Goal: Task Accomplishment & Management: Use online tool/utility

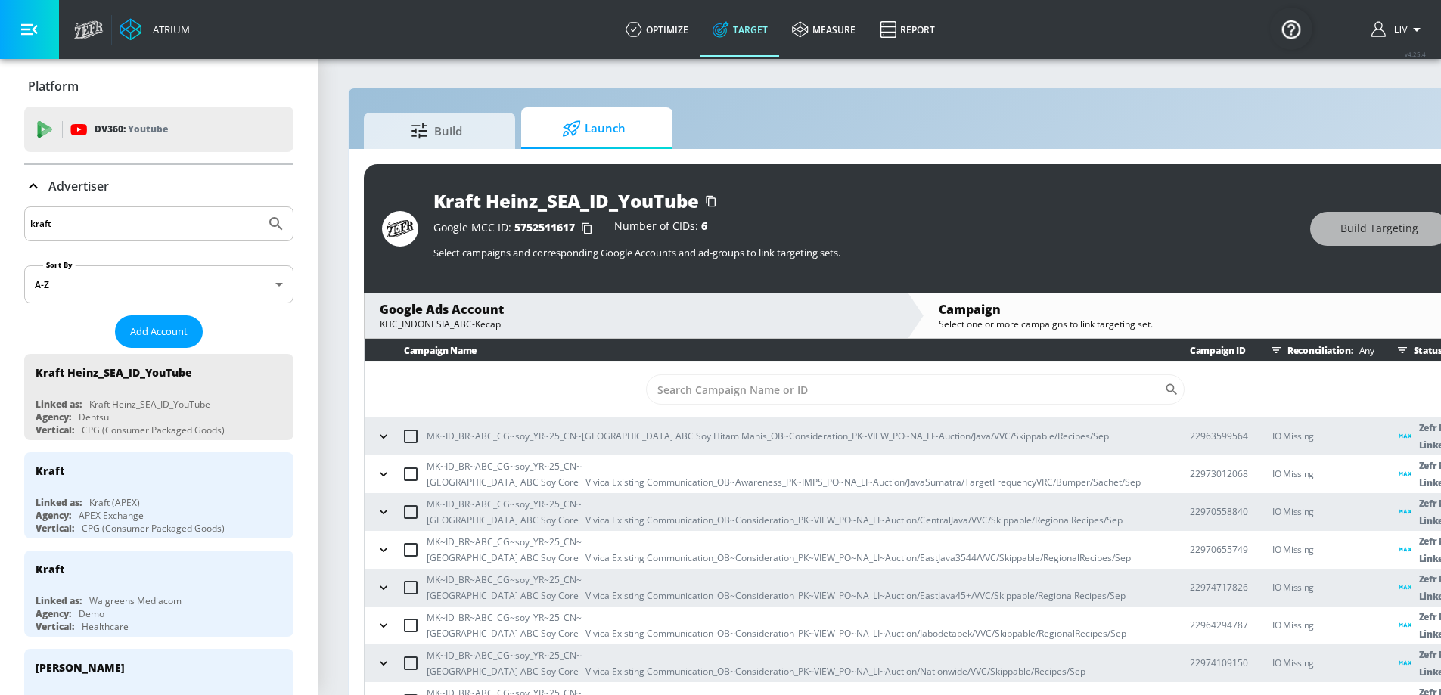
scroll to position [33, 0]
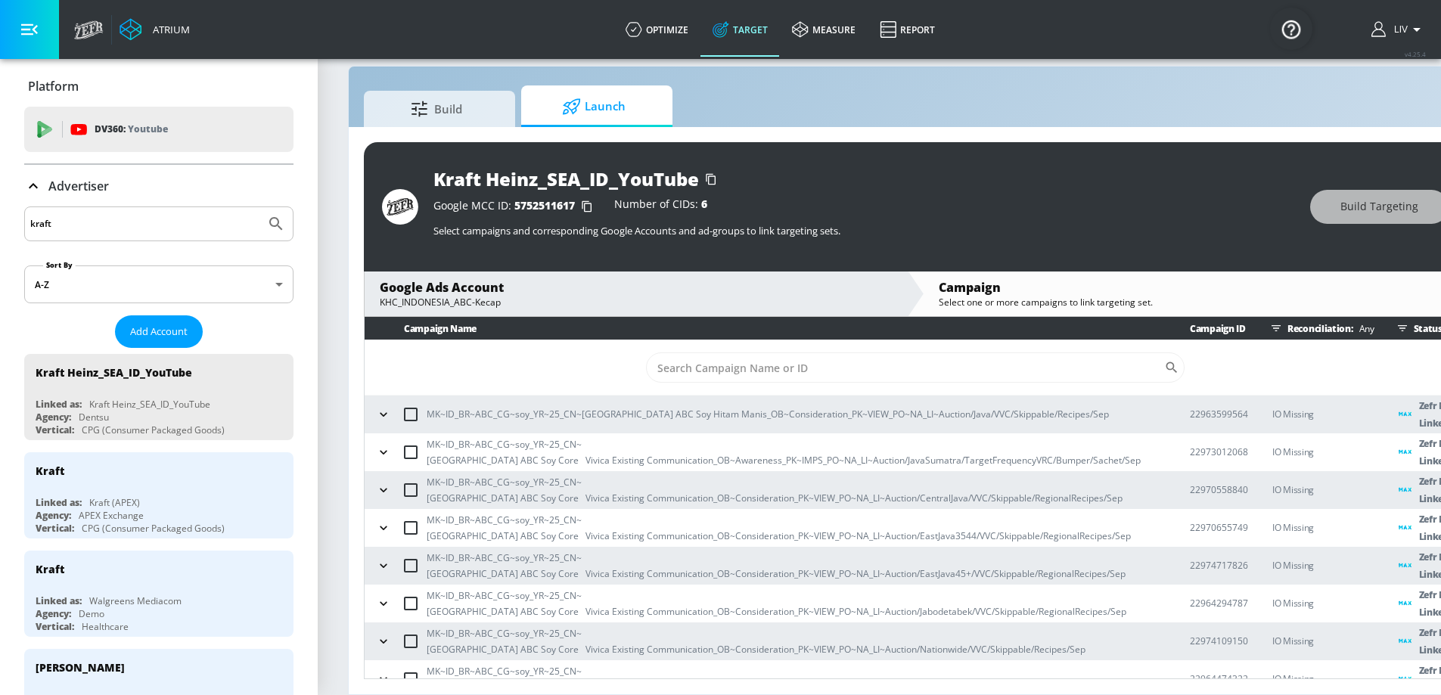
click at [198, 228] on input "kraft" at bounding box center [144, 224] width 229 height 20
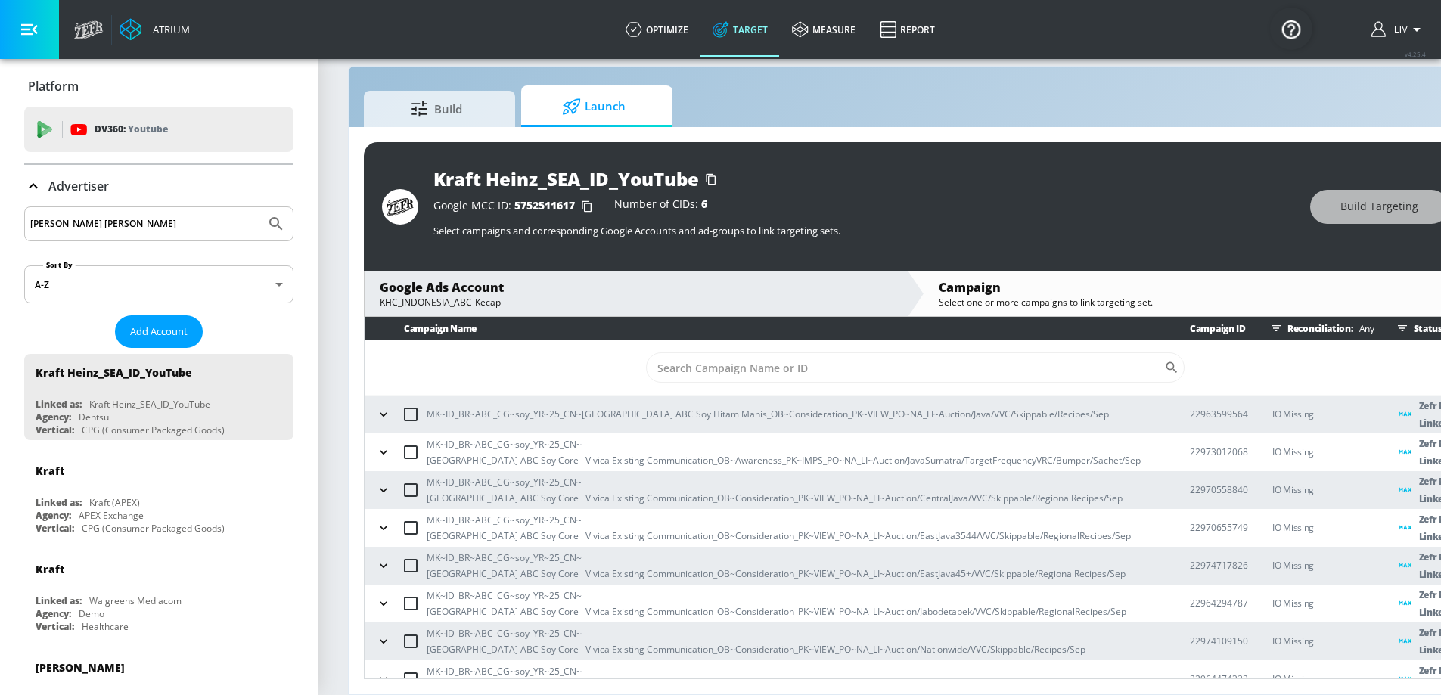
type input "baskin robbins"
click at [259, 207] on button "Submit Search" at bounding box center [275, 223] width 33 height 33
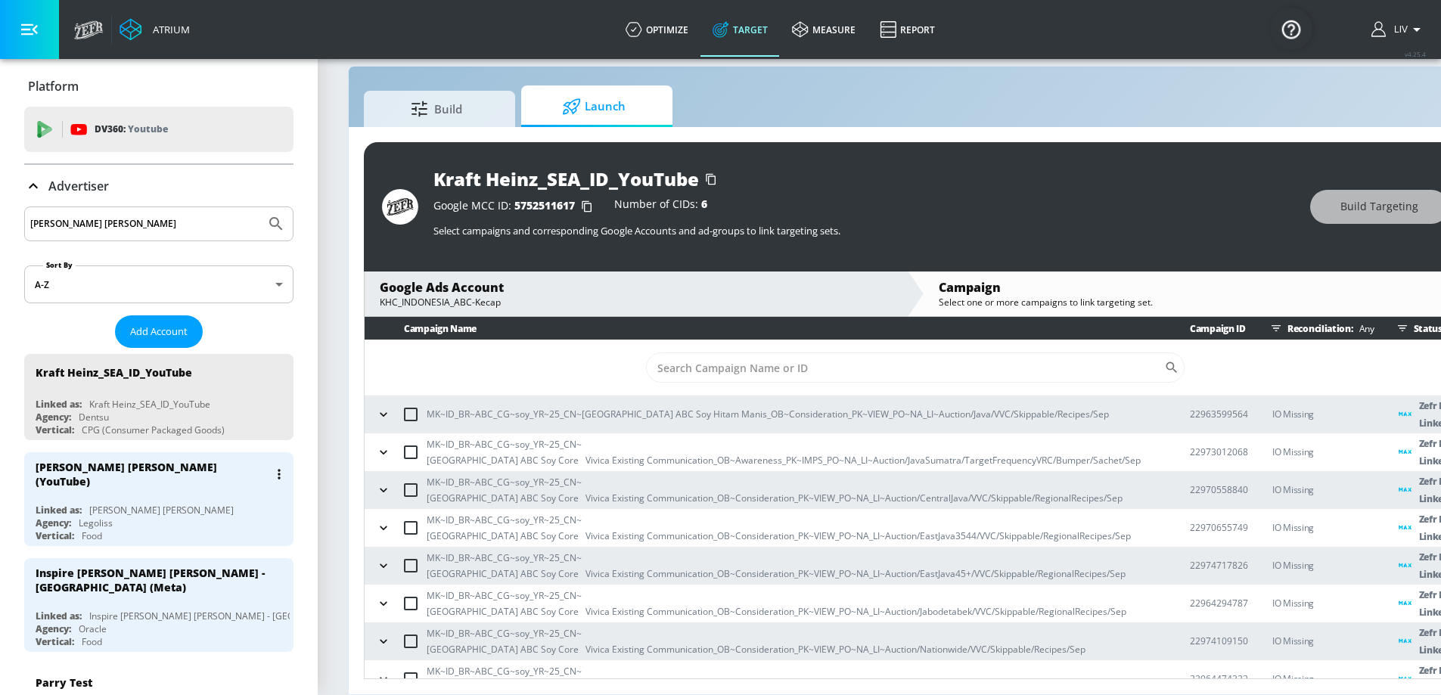
click at [167, 470] on div "[PERSON_NAME] [PERSON_NAME] (YouTube)" at bounding box center [152, 474] width 233 height 29
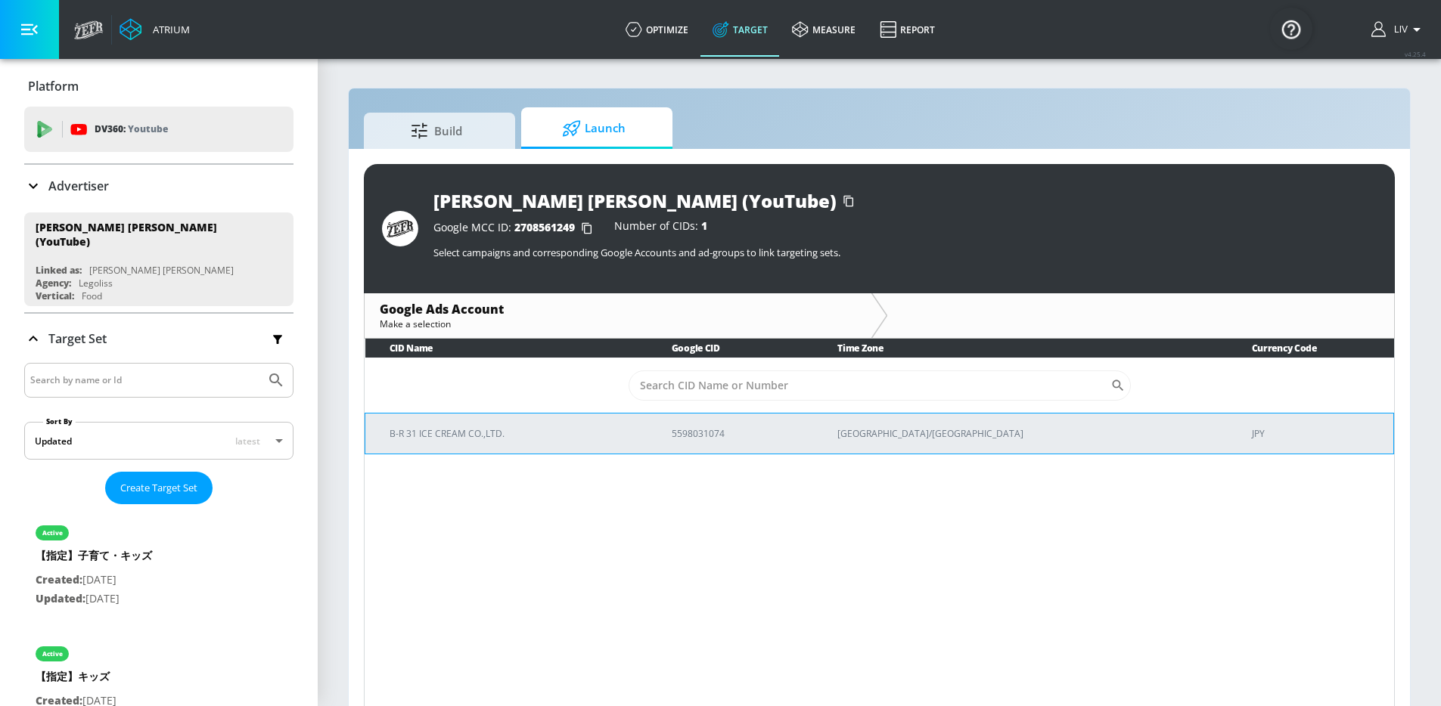
click at [554, 437] on p "B-R 31 ICE CREAM CO.,LTD." at bounding box center [512, 434] width 246 height 16
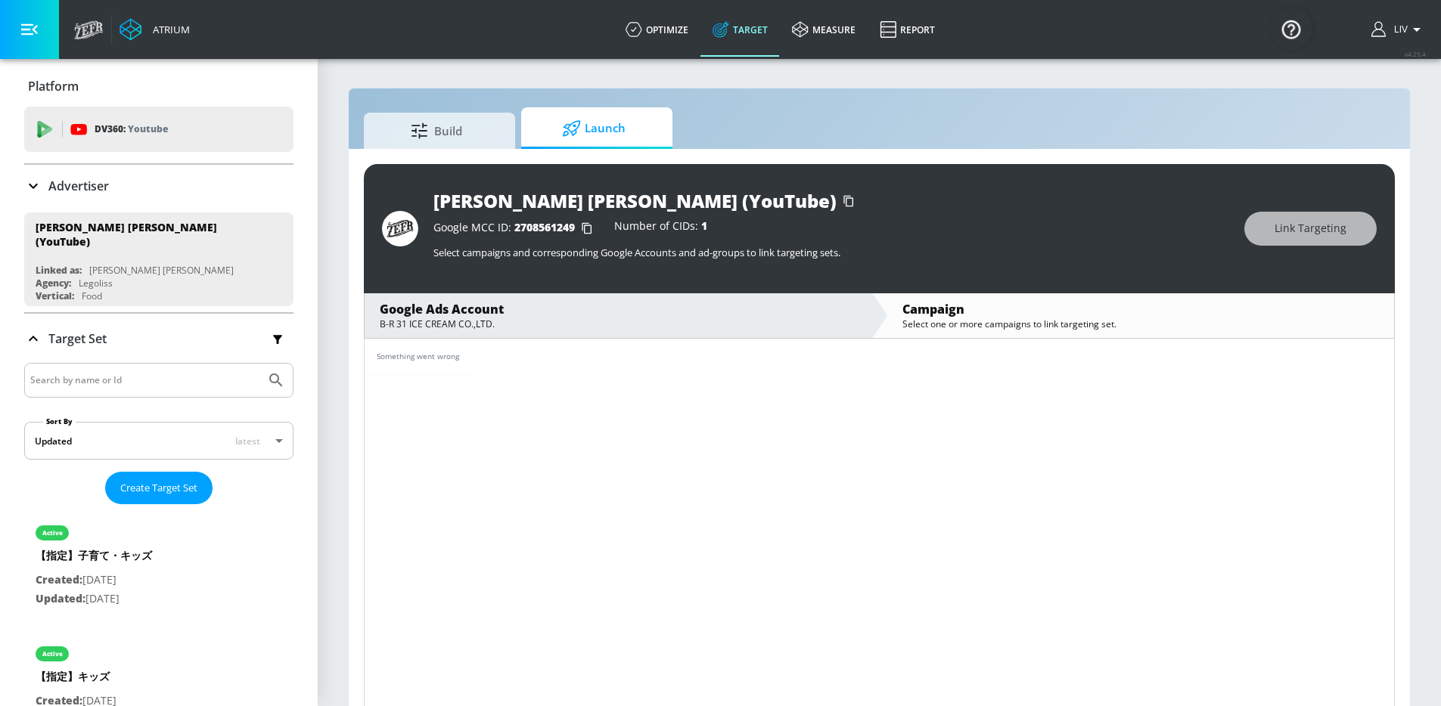
click at [610, 322] on div "B-R 31 ICE CREAM CO.,LTD." at bounding box center [618, 324] width 476 height 13
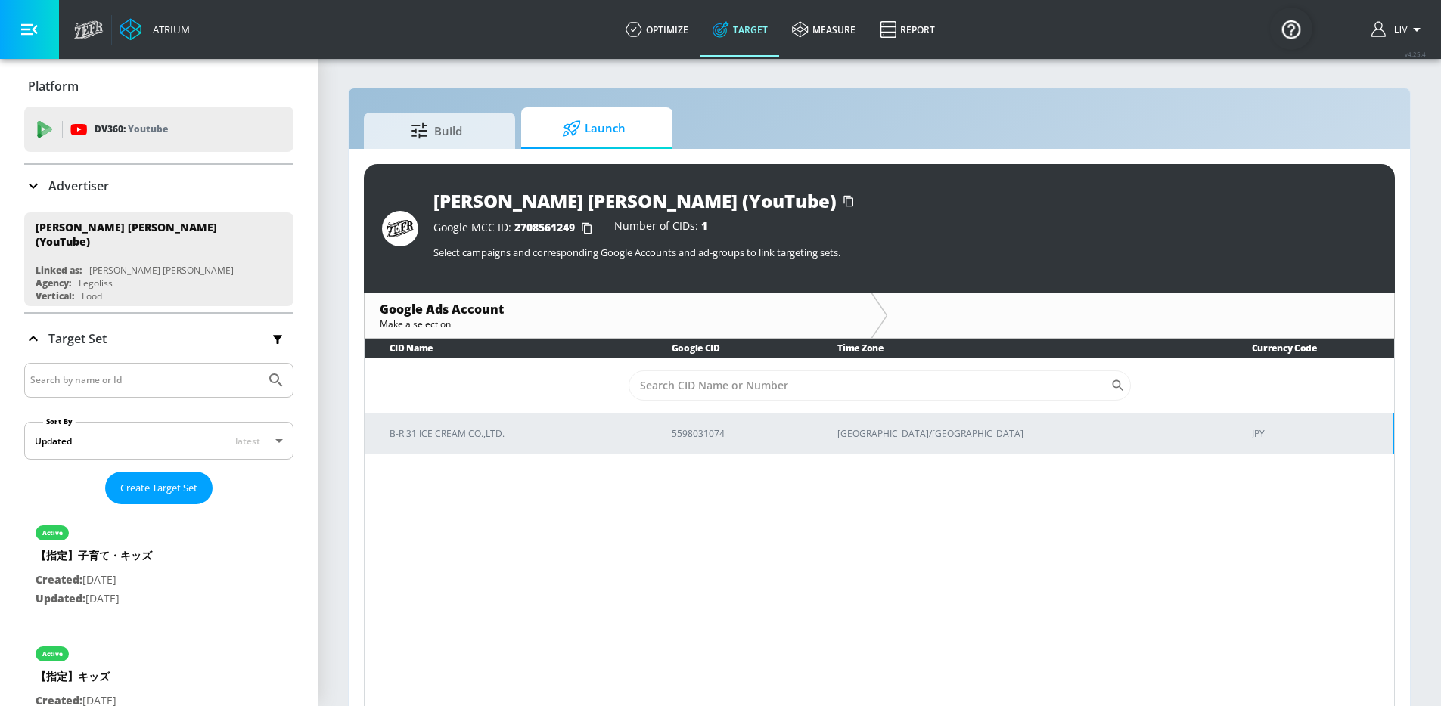
click at [630, 431] on p "B-R 31 ICE CREAM CO.,LTD." at bounding box center [512, 434] width 246 height 16
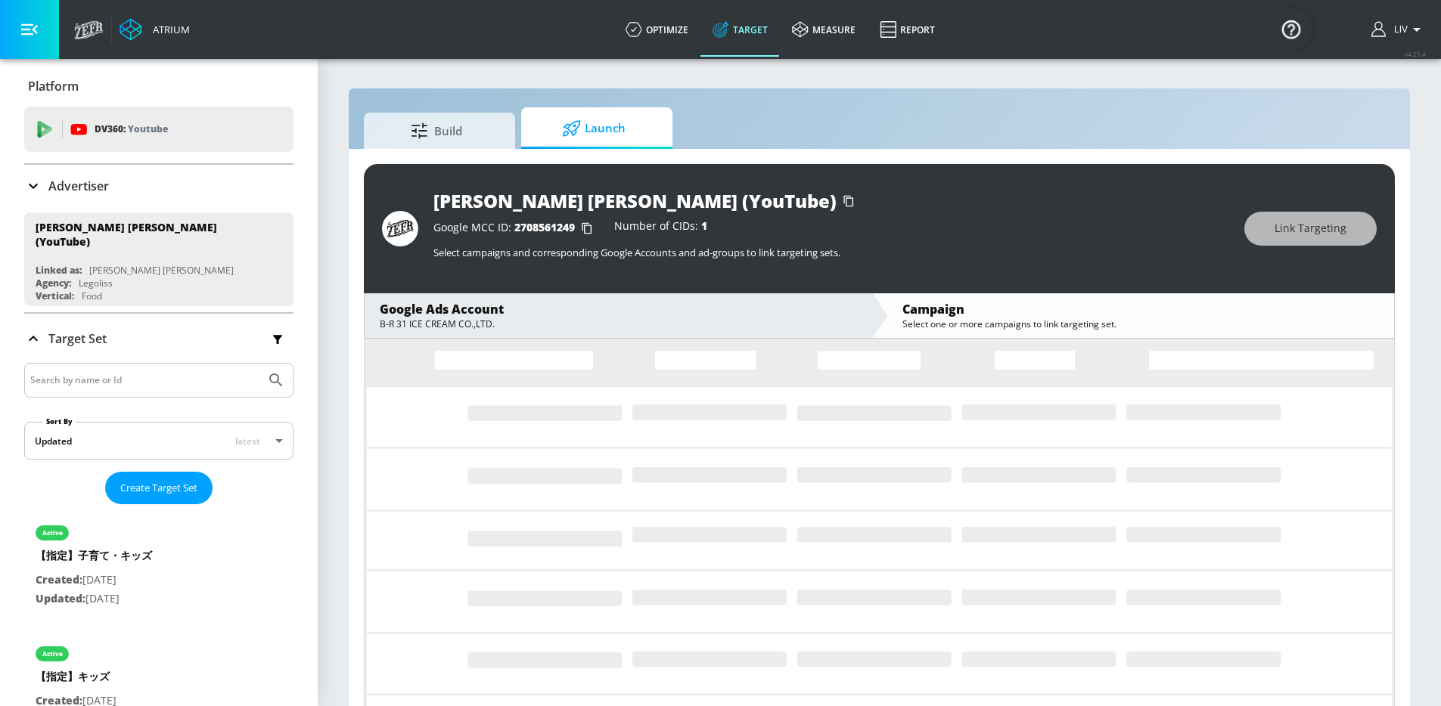
click at [1138, 150] on div "Baskin Robbins JP (YouTube) Google MCC ID: 2708561249 Number of CIDs: 1 Select …" at bounding box center [879, 438] width 1061 height 578
click at [855, 303] on div "Google Ads Account" at bounding box center [618, 309] width 476 height 17
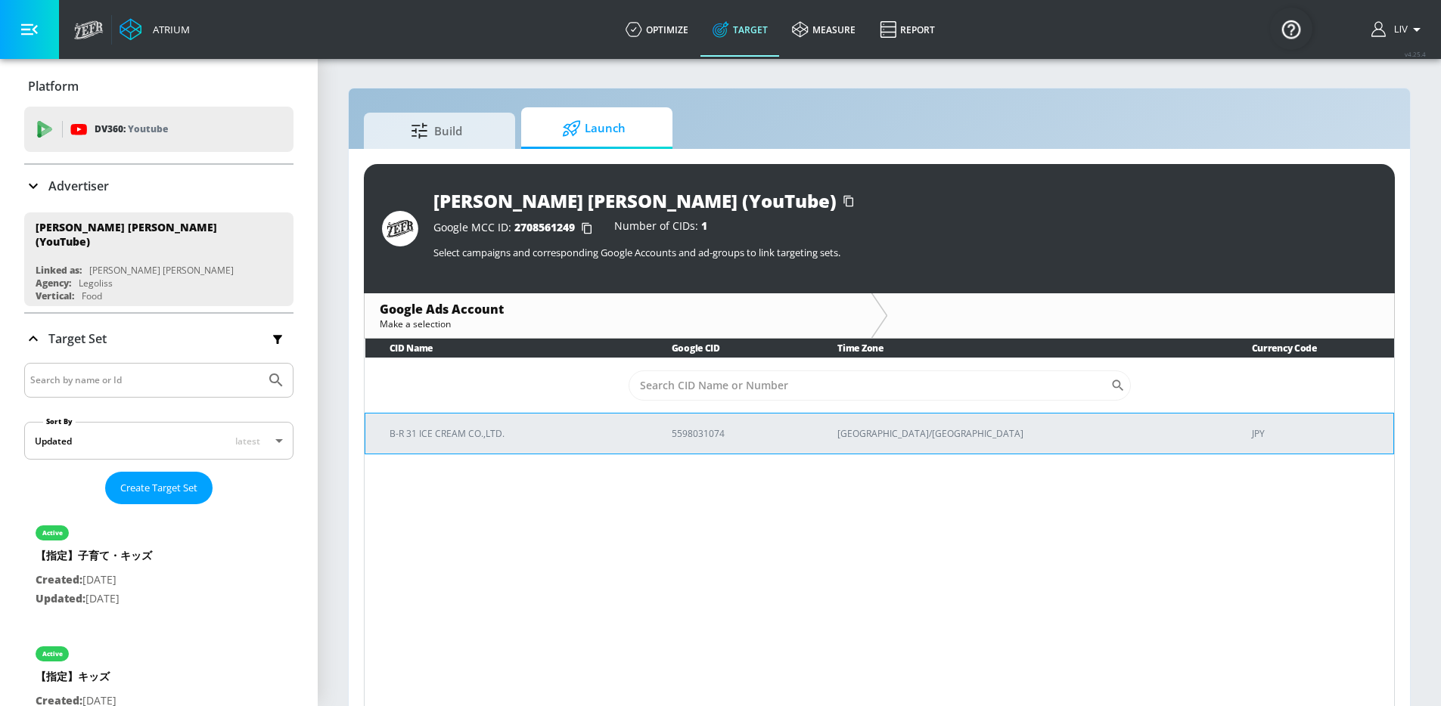
click at [785, 421] on td "5598031074" at bounding box center [730, 433] width 166 height 41
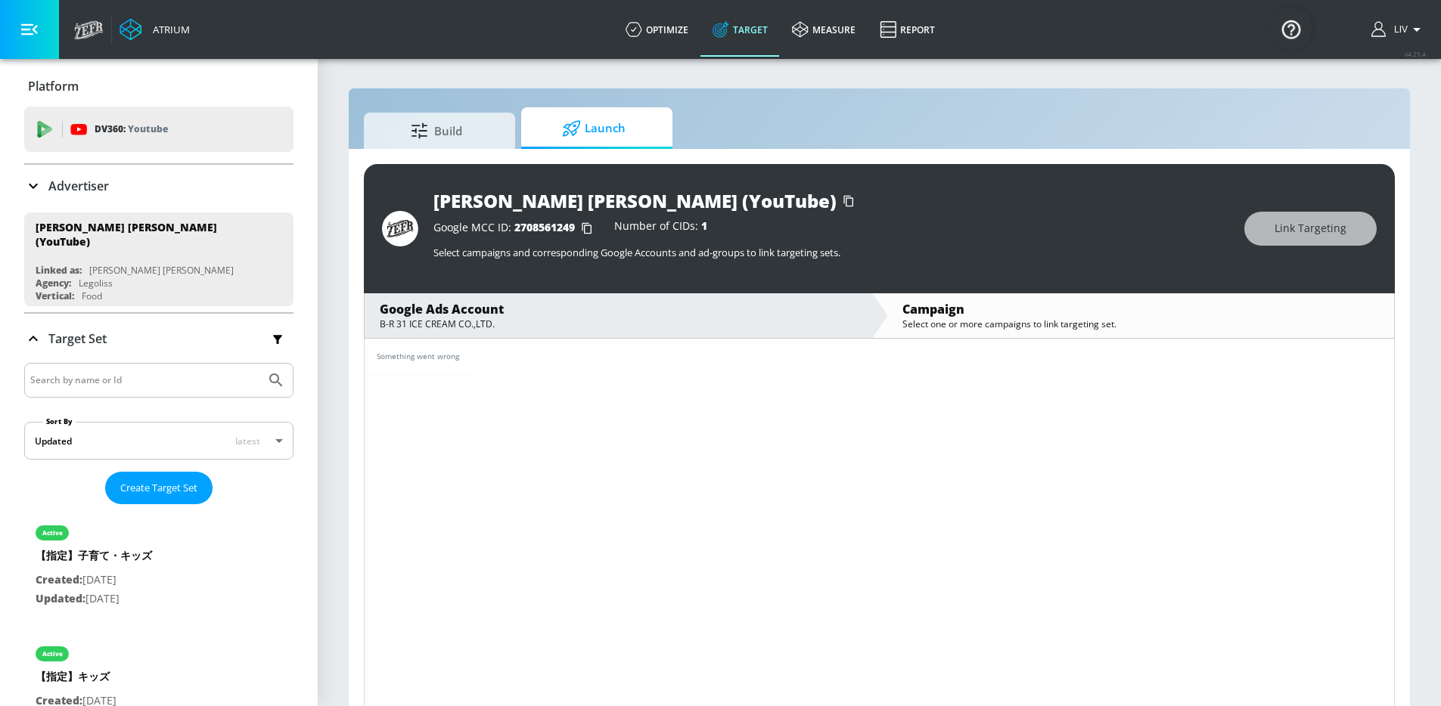
click at [657, 352] on div "Something went wrong" at bounding box center [878, 357] width 1029 height 36
click at [719, 313] on div "Google Ads Account" at bounding box center [618, 309] width 476 height 17
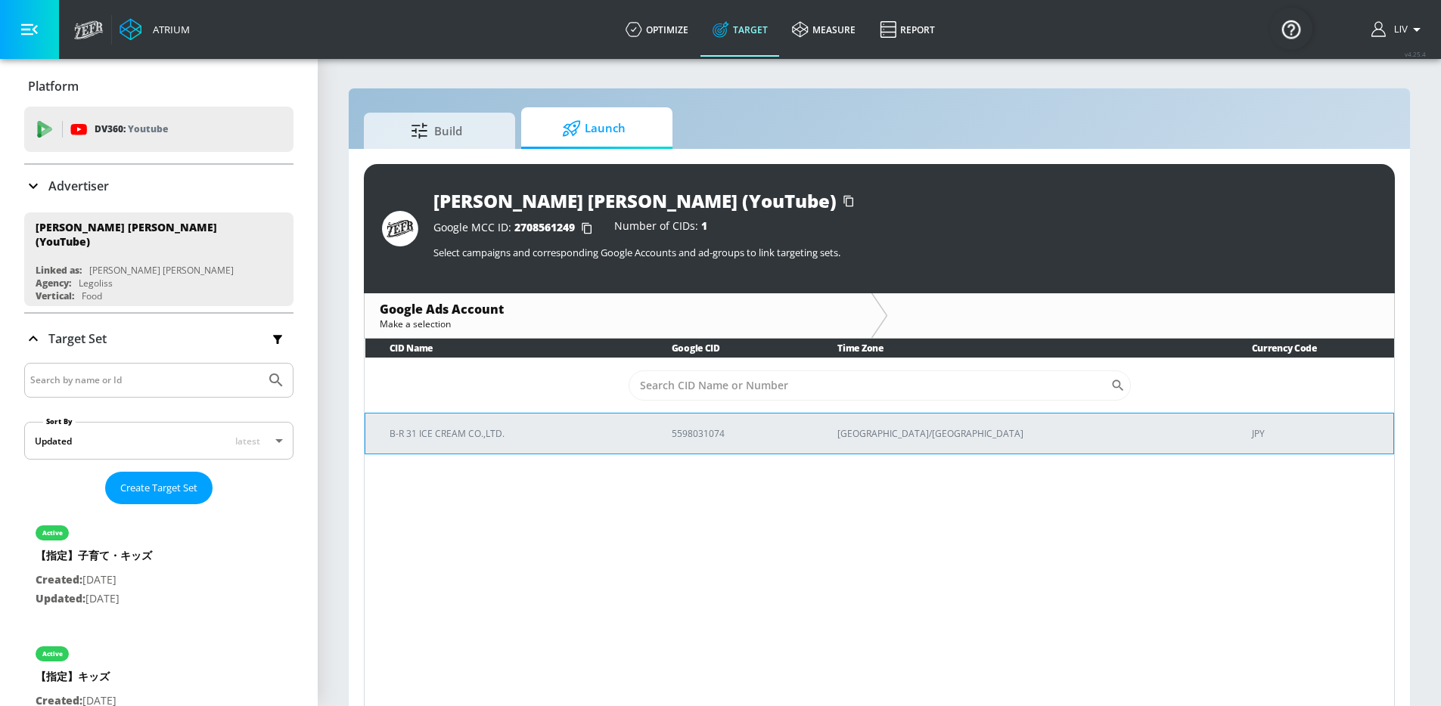
click at [647, 443] on td "B-R 31 ICE CREAM CO.,LTD." at bounding box center [506, 433] width 282 height 41
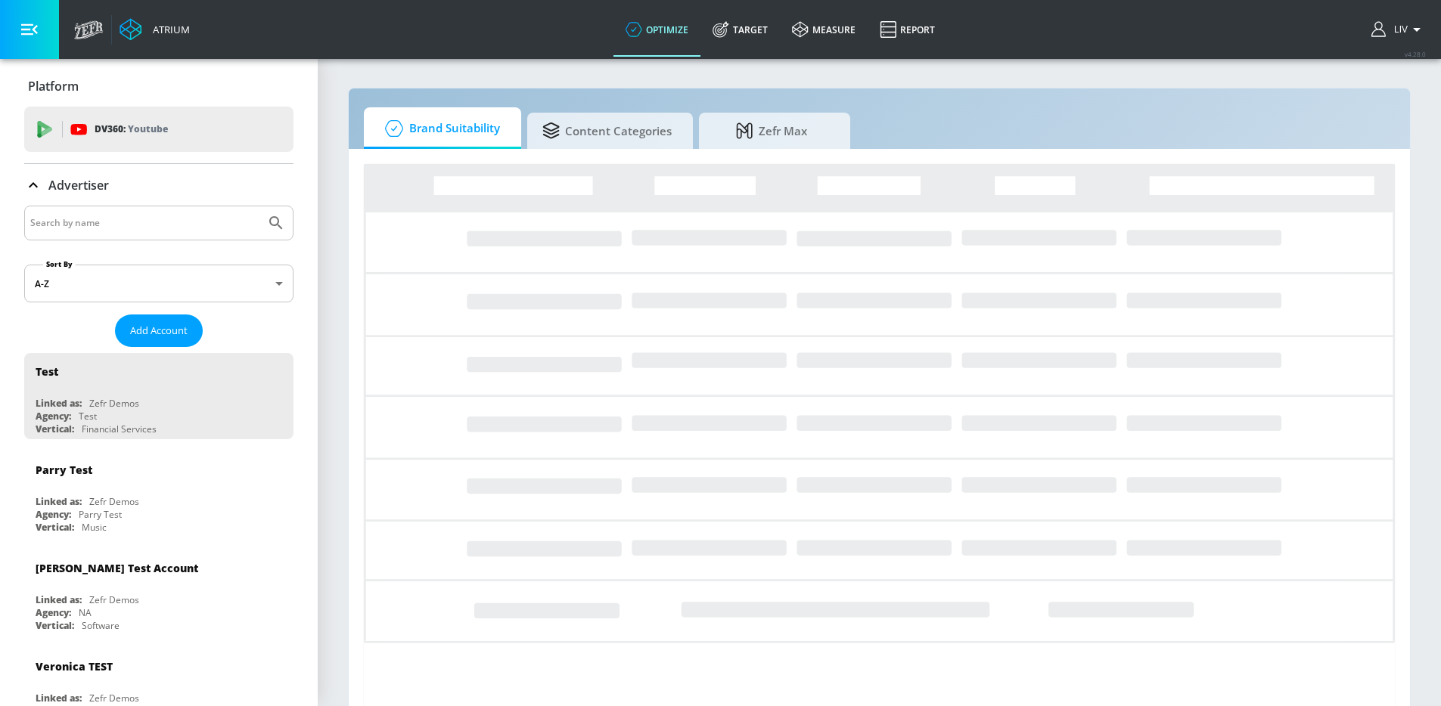
click at [181, 215] on input "Search by name" at bounding box center [144, 223] width 229 height 20
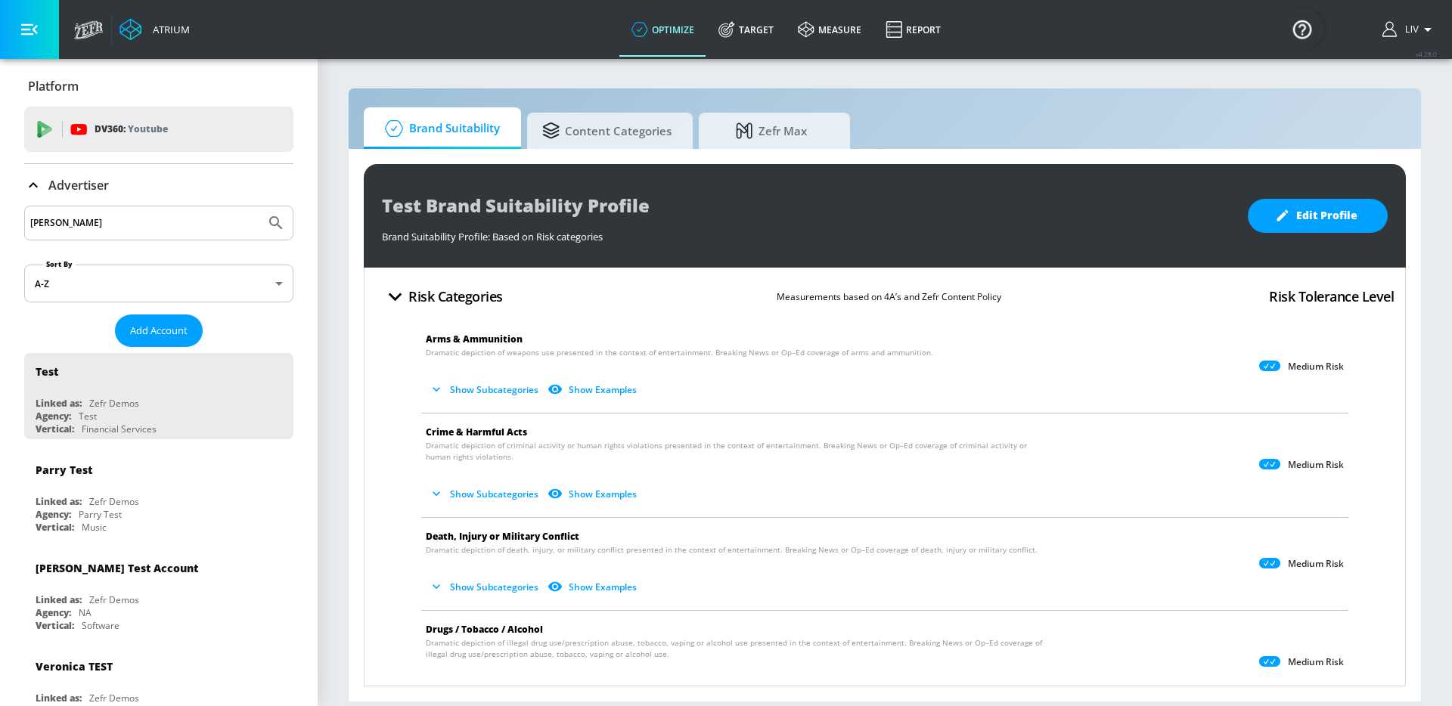
type input "[PERSON_NAME]"
click at [259, 206] on button "Submit Search" at bounding box center [275, 222] width 33 height 33
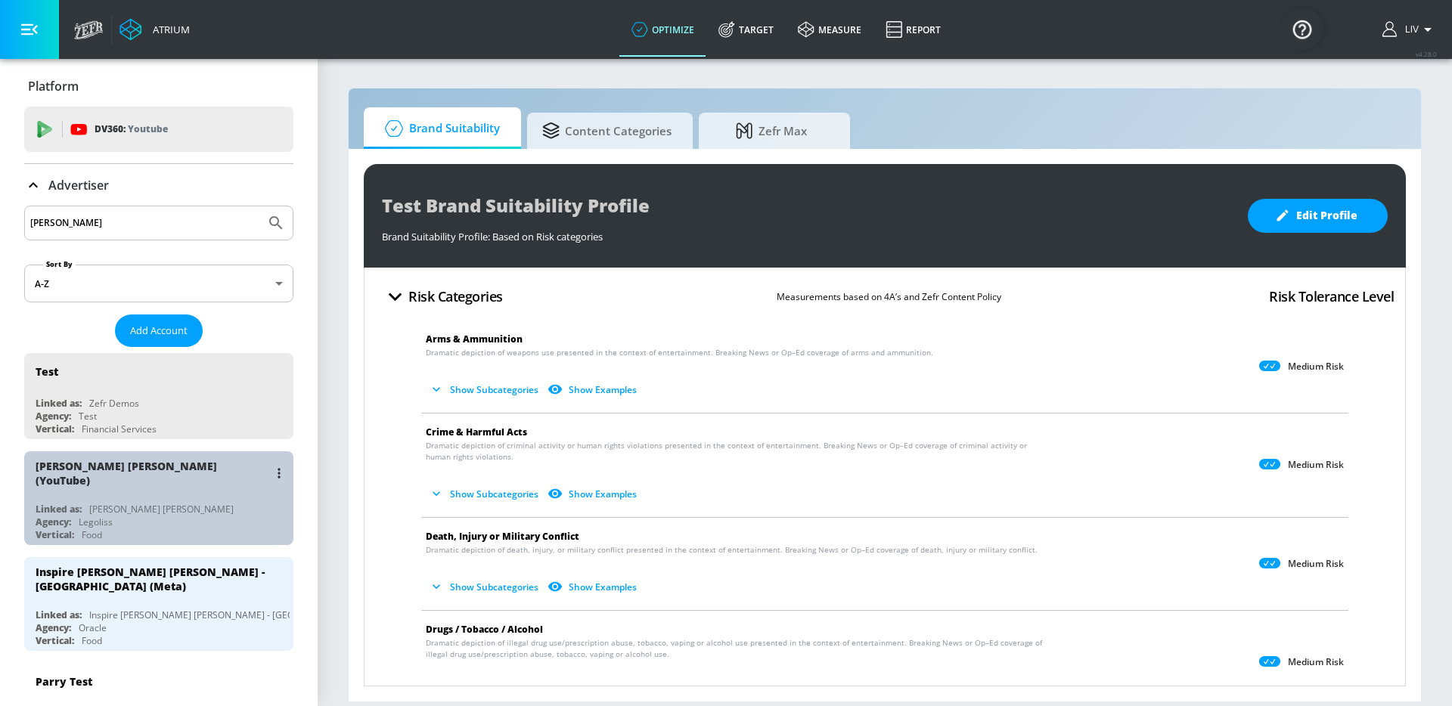
click at [188, 480] on div "[PERSON_NAME] [PERSON_NAME] (YouTube)" at bounding box center [163, 473] width 254 height 44
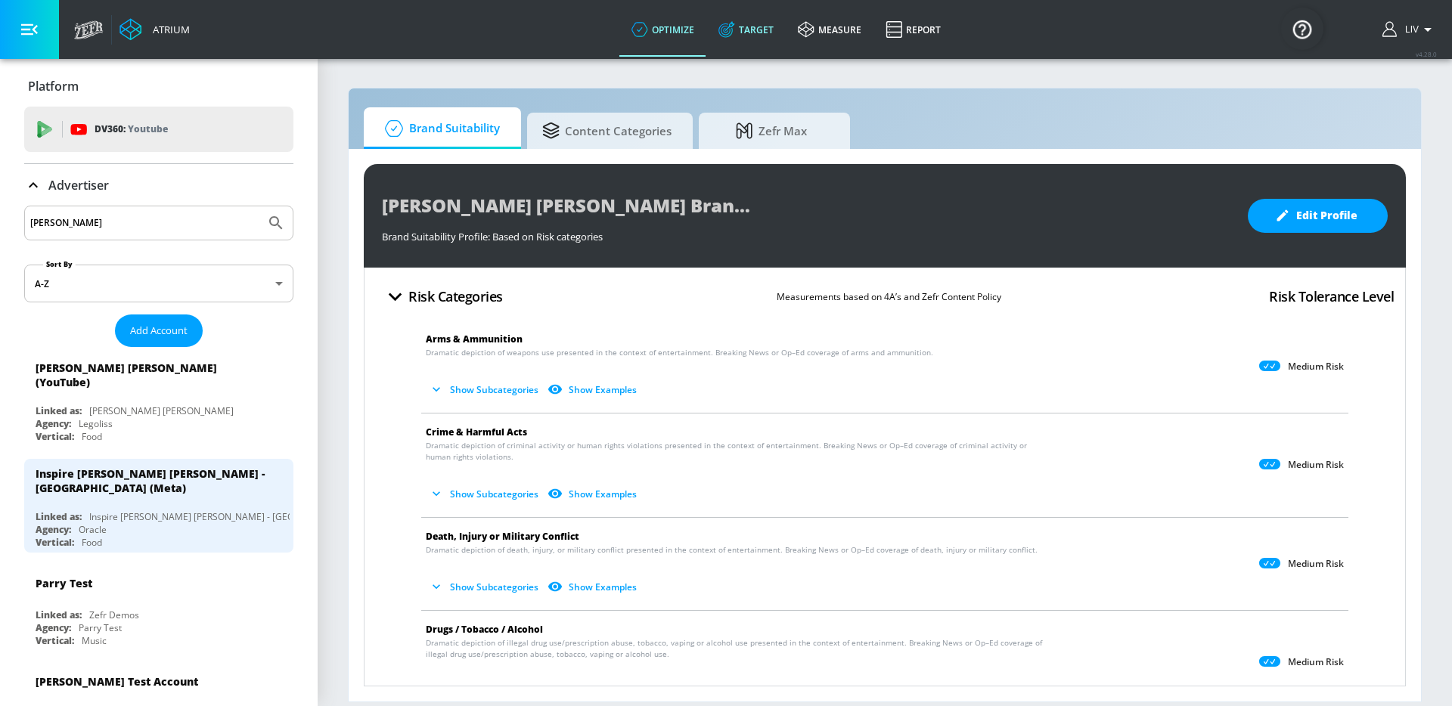
click at [768, 41] on link "Target" at bounding box center [745, 29] width 79 height 54
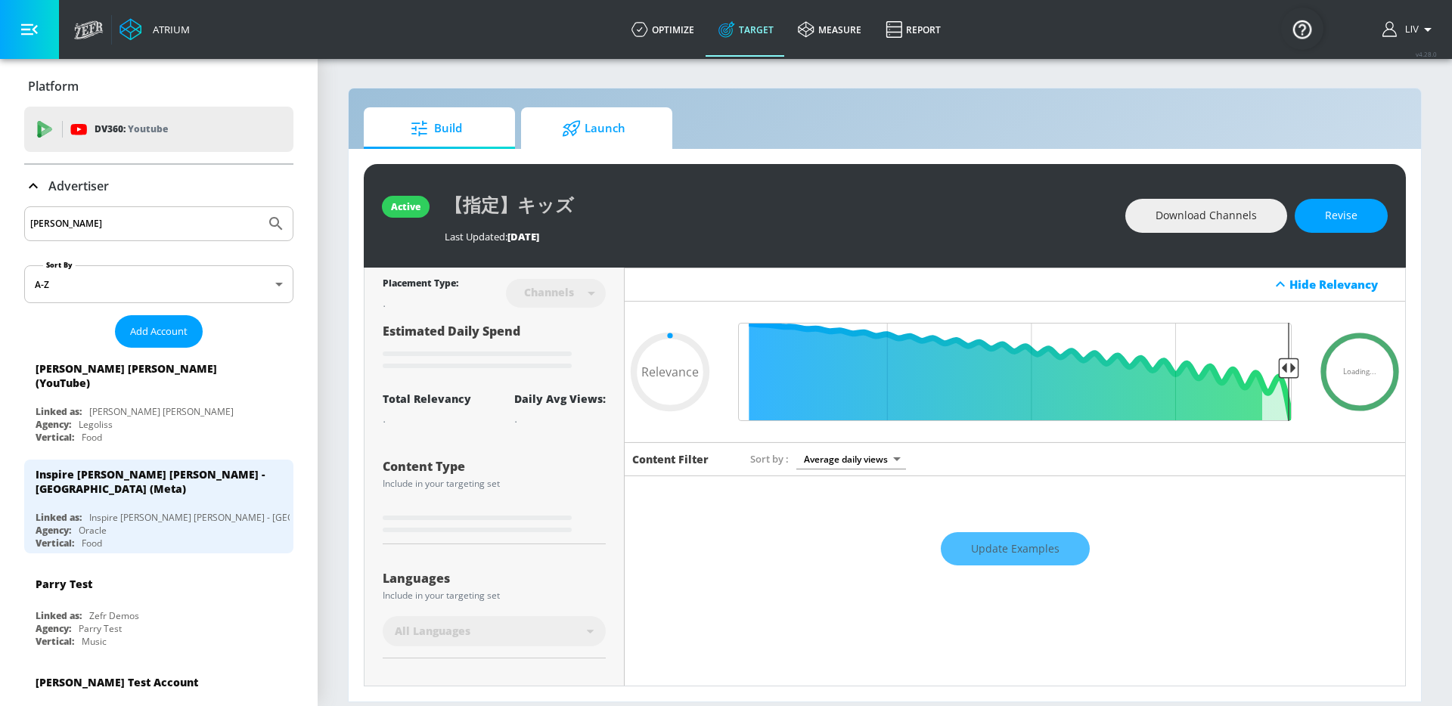
type input "0.05"
click at [597, 138] on span "Launch" at bounding box center [593, 128] width 115 height 36
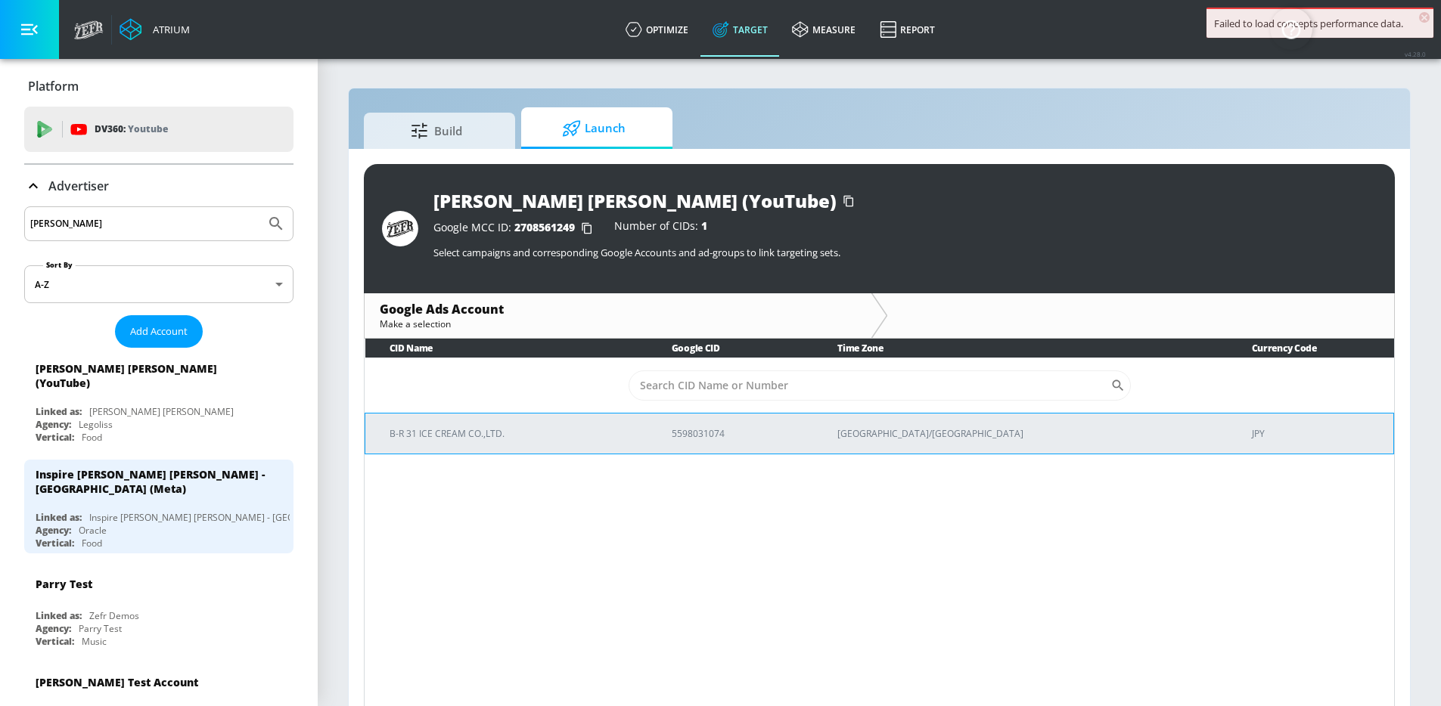
click at [563, 448] on td "B-R 31 ICE CREAM CO.,LTD." at bounding box center [506, 433] width 282 height 41
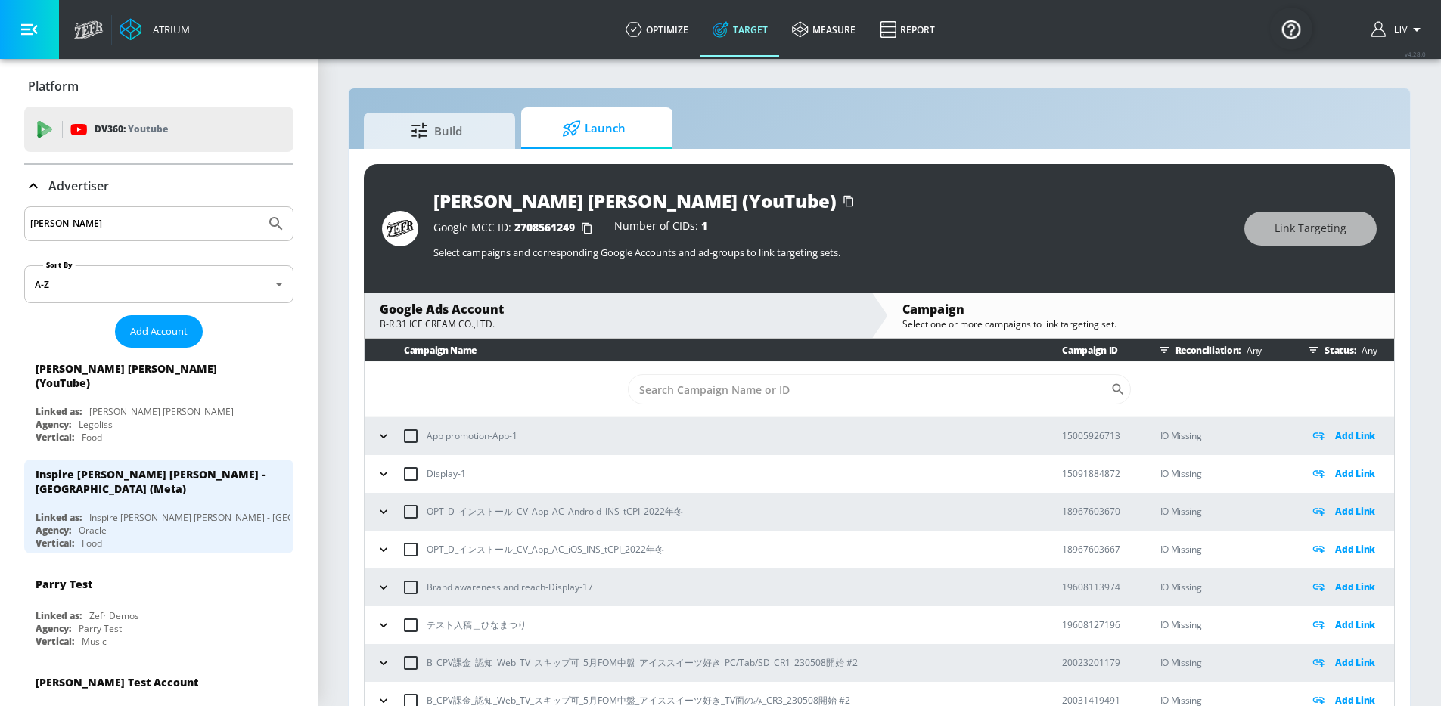
click at [817, 165] on div "[PERSON_NAME] [PERSON_NAME] (YouTube) Google MCC ID: 2708561249 Number of CIDs:…" at bounding box center [879, 228] width 1031 height 129
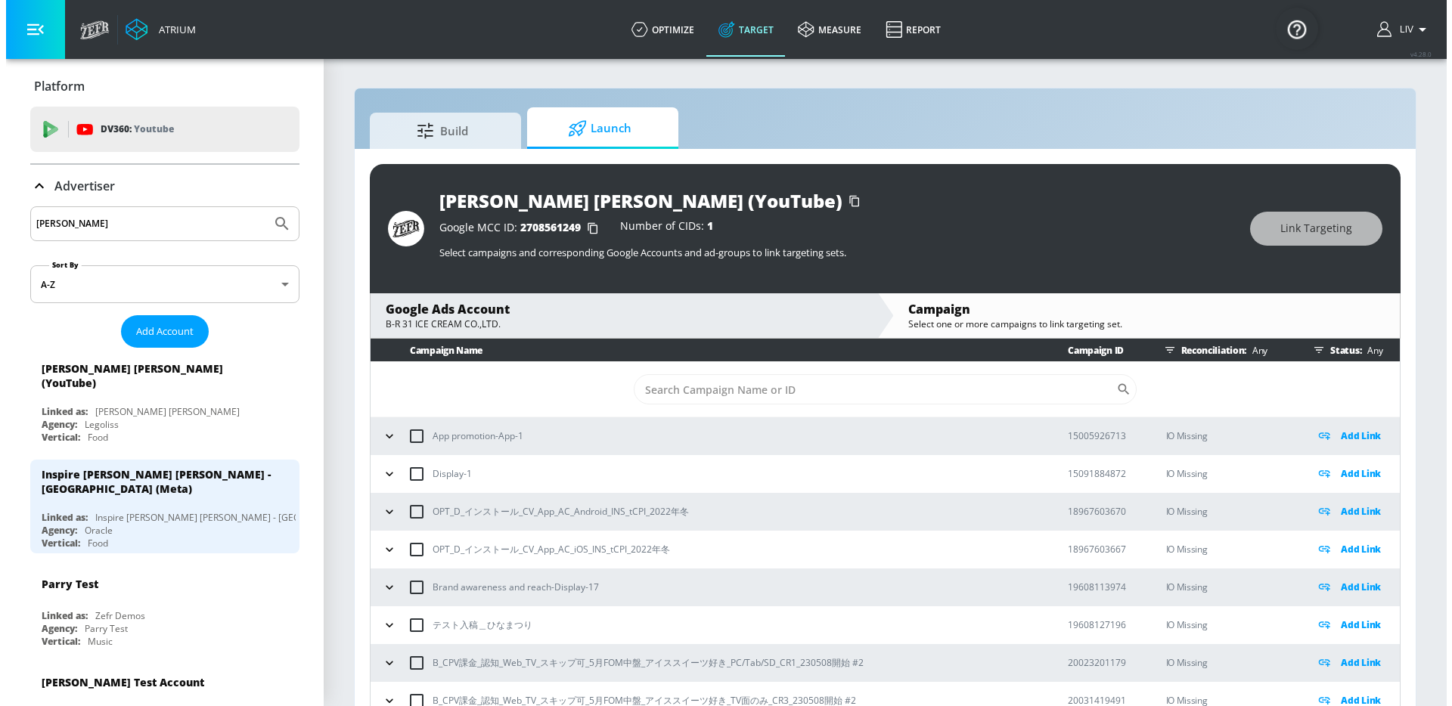
scroll to position [1084, 0]
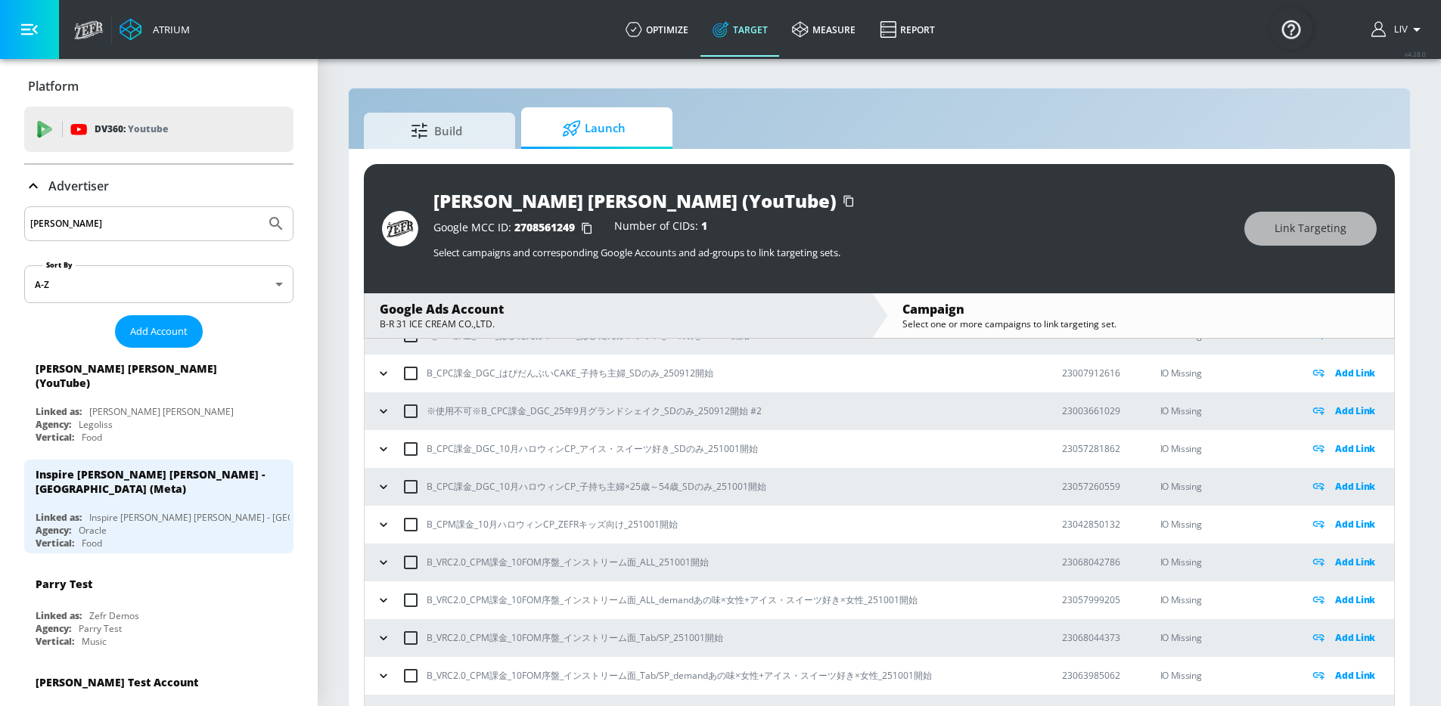
click at [1347, 525] on p "Add Link" at bounding box center [1355, 524] width 40 height 17
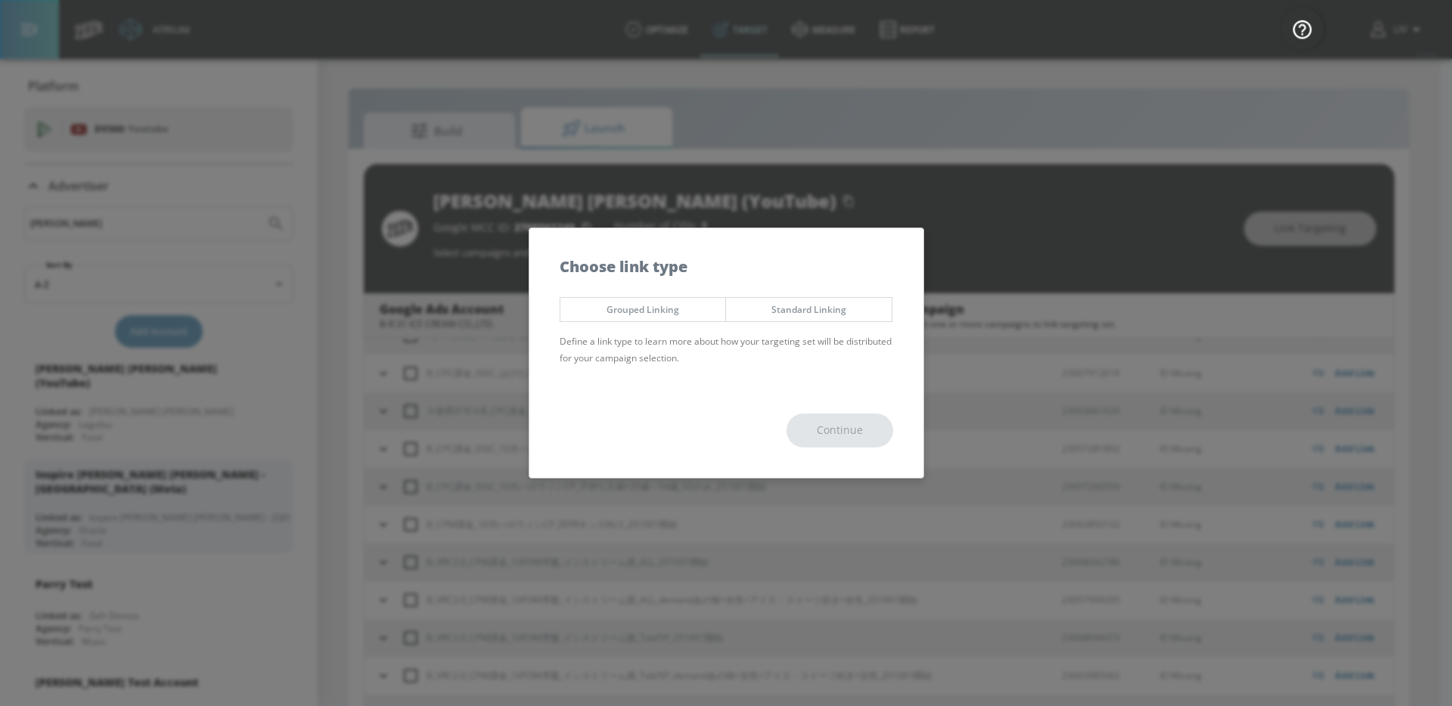
click at [790, 312] on span "Standard Linking" at bounding box center [808, 310] width 143 height 16
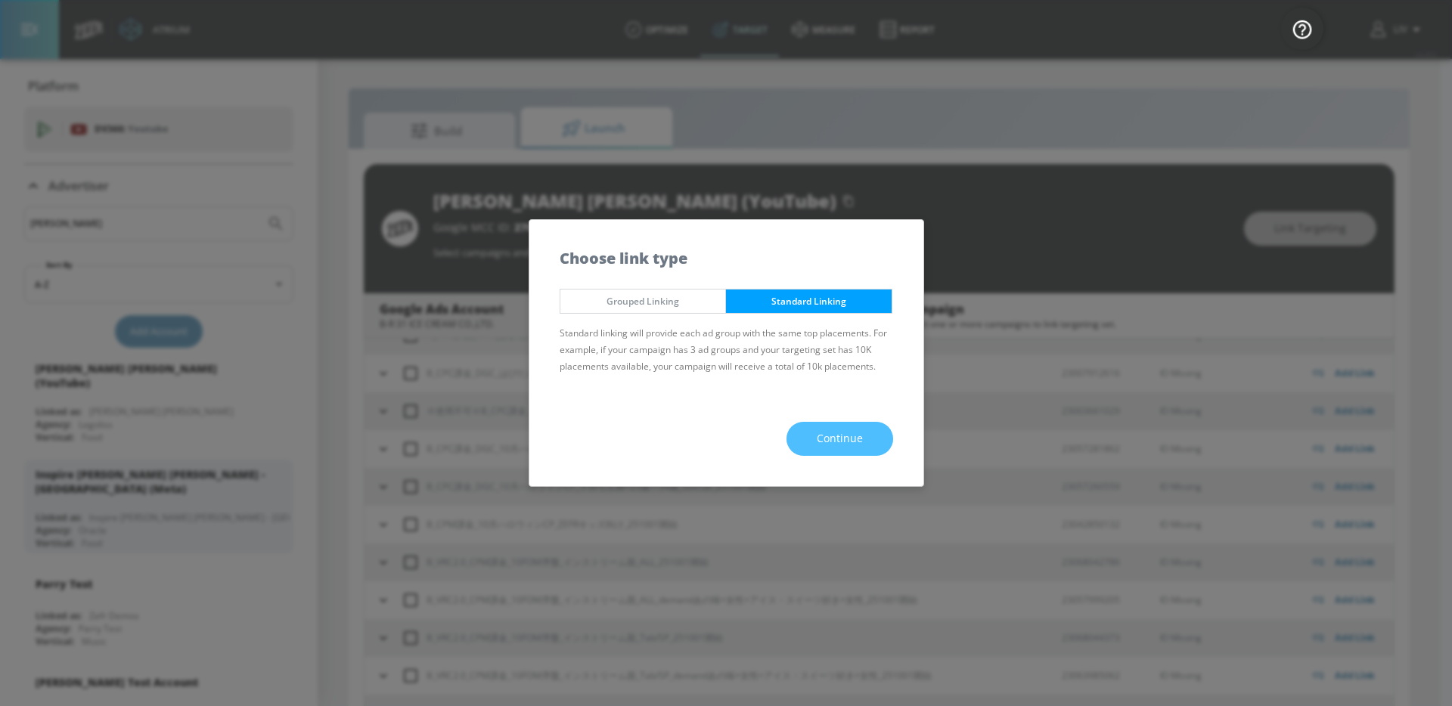
click at [832, 440] on span "Continue" at bounding box center [840, 439] width 46 height 19
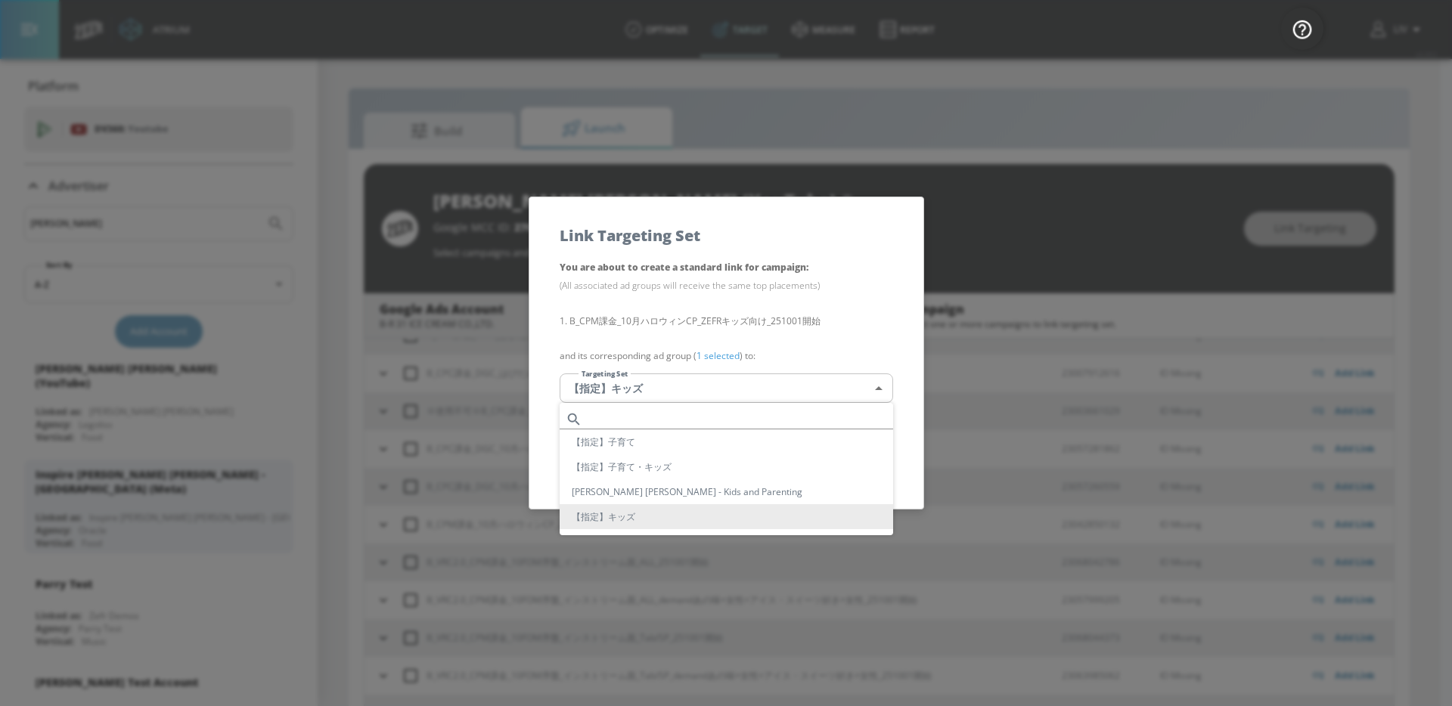
click at [662, 388] on body "Atrium optimize Target measure Report optimize Target measure Report v 4.28.0 L…" at bounding box center [726, 364] width 1452 height 728
click at [722, 471] on li "【指定】子育て・キッズ" at bounding box center [726, 466] width 333 height 25
type input "4979f898-ad0f-46da-8b25-83369836e0a5"
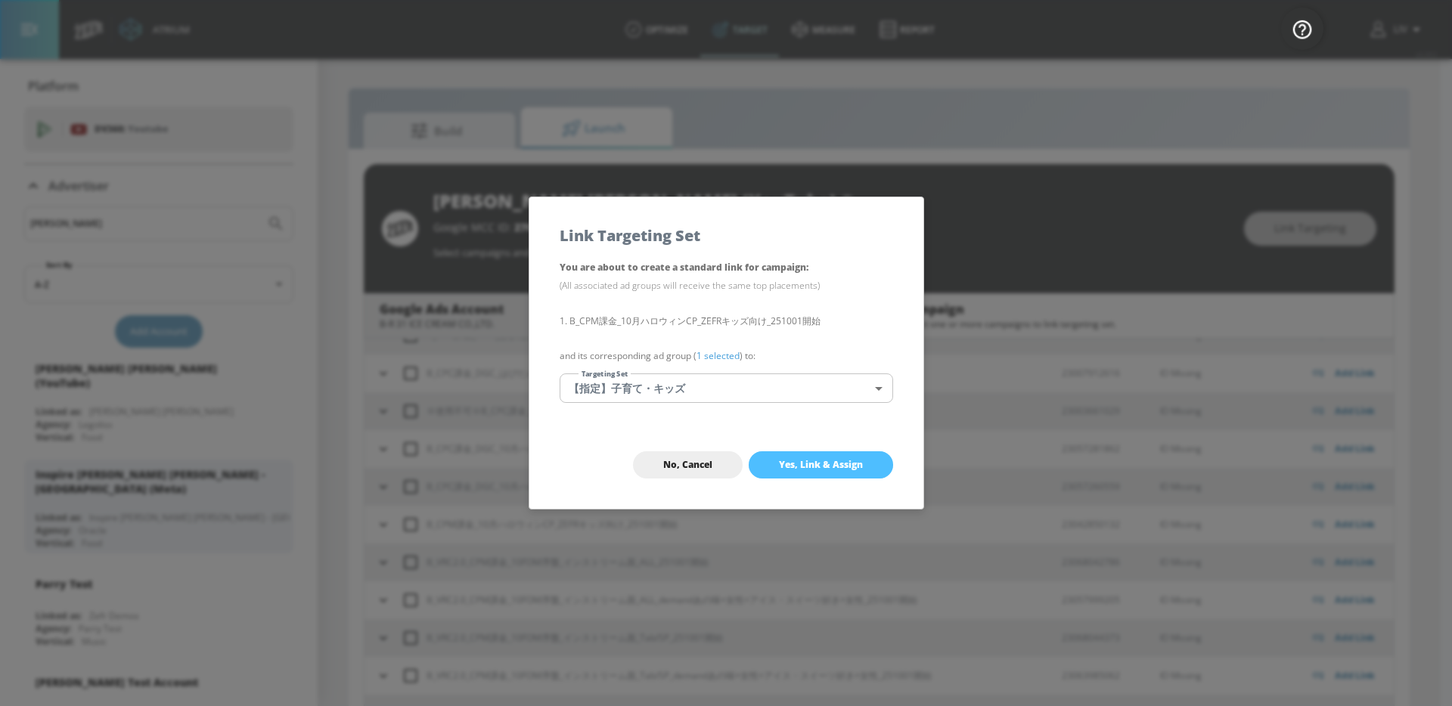
click at [786, 457] on button "Yes, Link & Assign" at bounding box center [821, 464] width 144 height 27
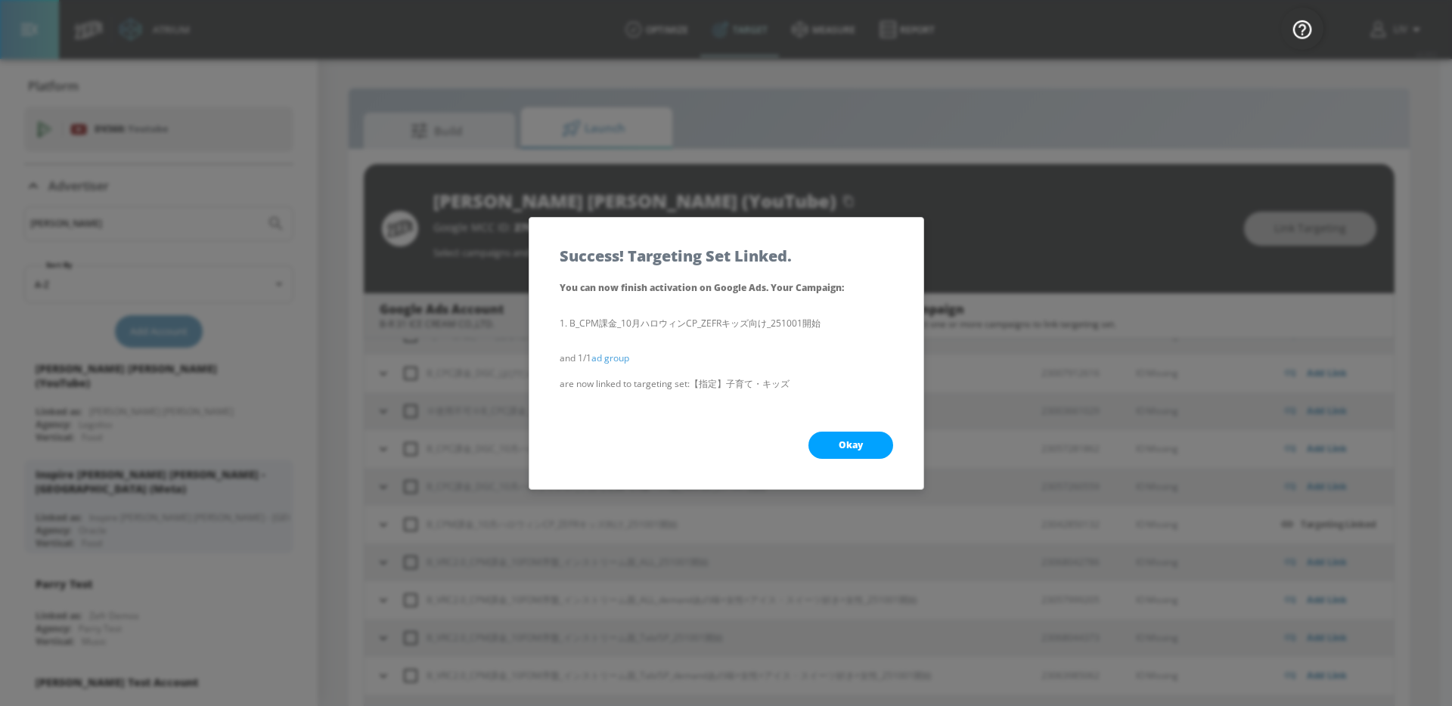
click at [855, 445] on span "Okay" at bounding box center [851, 445] width 24 height 12
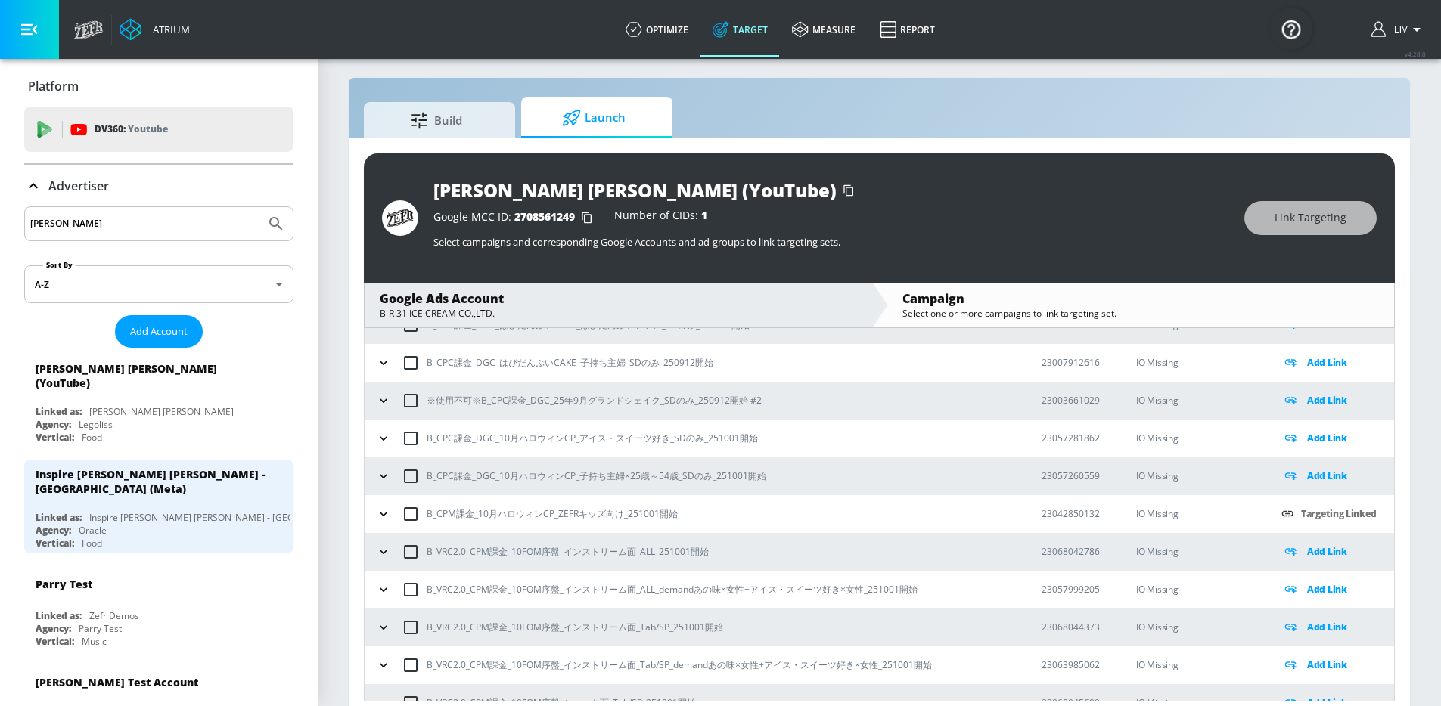
scroll to position [22, 0]
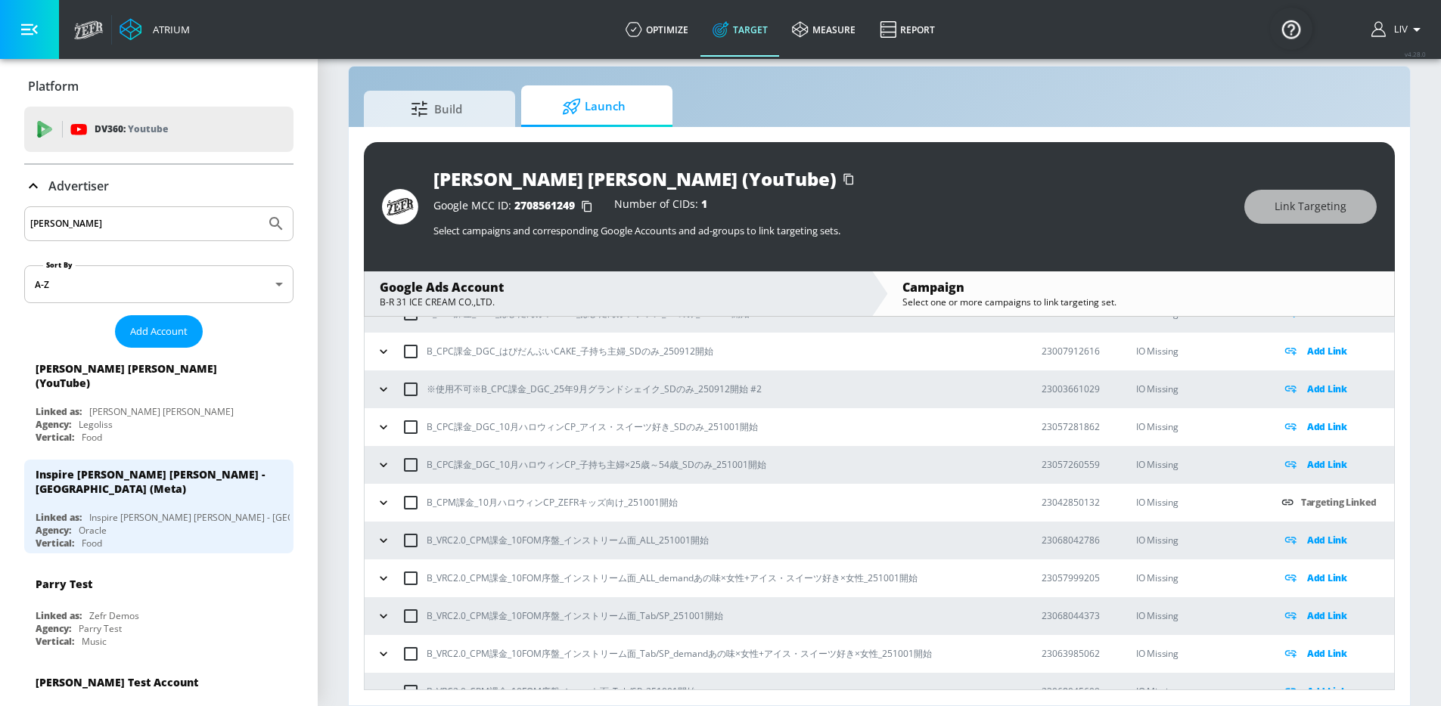
click at [377, 499] on icon "button" at bounding box center [383, 502] width 15 height 15
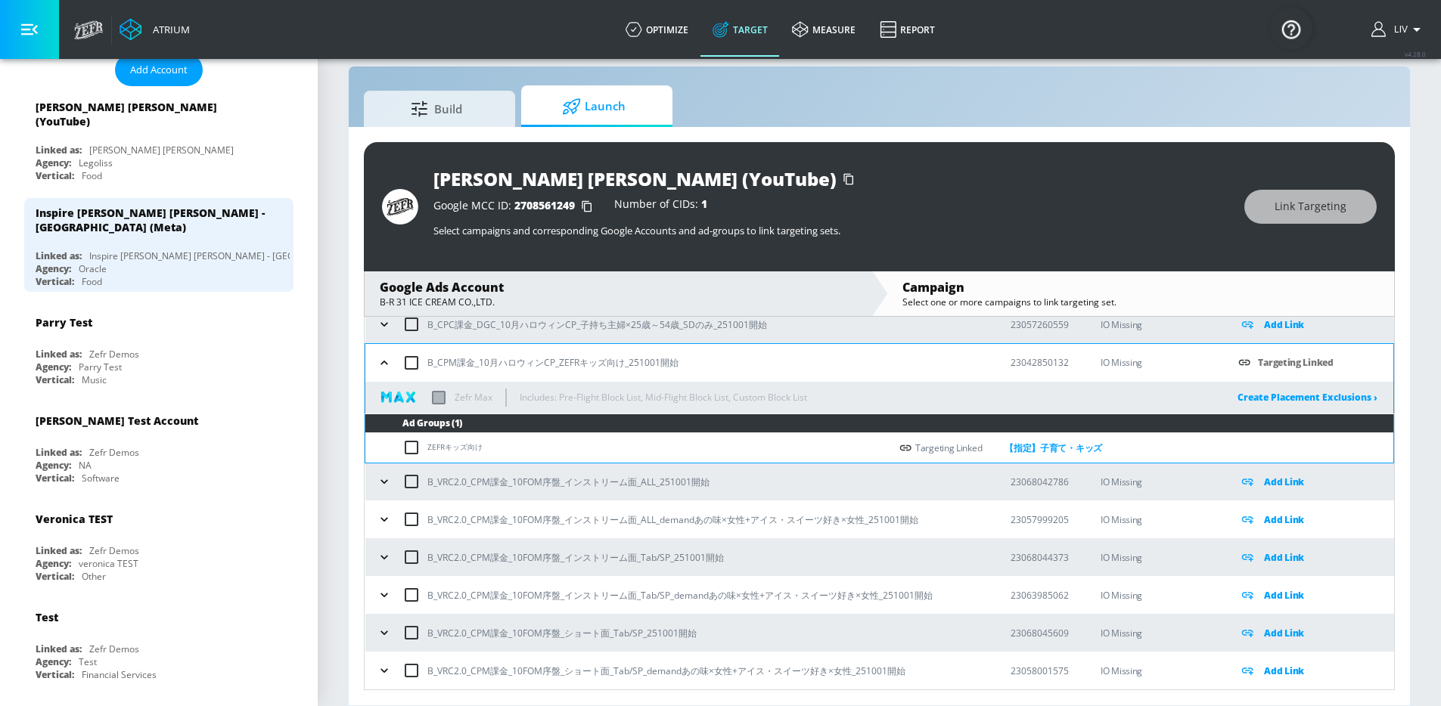
scroll to position [1223, 0]
